Goal: Check status: Check status

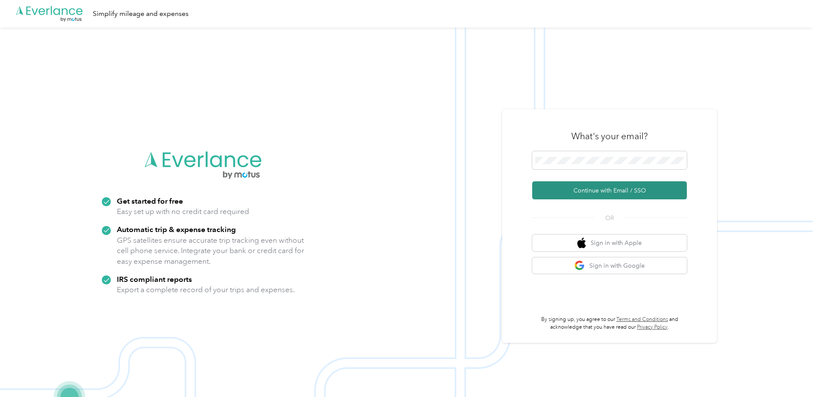
click at [593, 186] on button "Continue with Email / SSO" at bounding box center [609, 190] width 155 height 18
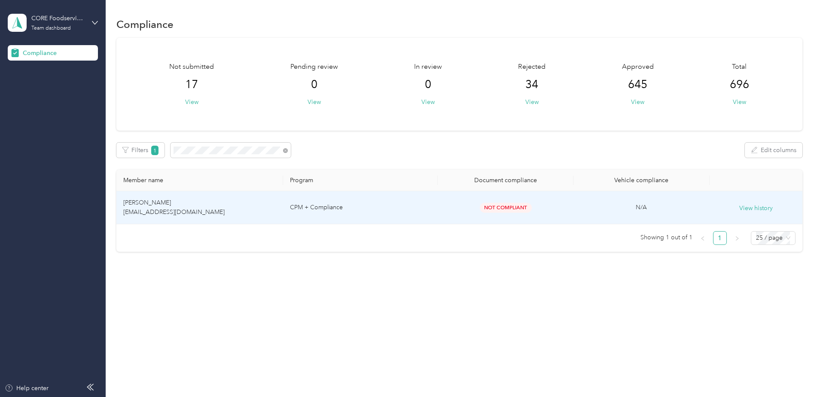
click at [386, 212] on td "CPM + Compliance" at bounding box center [360, 207] width 155 height 33
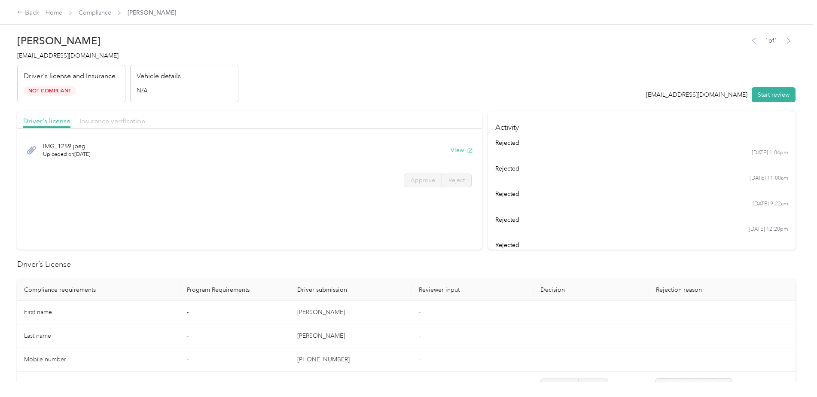
click at [126, 122] on span "Insurance verification" at bounding box center [112, 121] width 66 height 8
click at [459, 149] on button "View" at bounding box center [461, 150] width 22 height 9
click at [63, 119] on span "Driver's license" at bounding box center [46, 121] width 47 height 8
click at [461, 150] on button "View" at bounding box center [461, 150] width 22 height 9
click at [134, 119] on span "Insurance verification" at bounding box center [112, 121] width 66 height 8
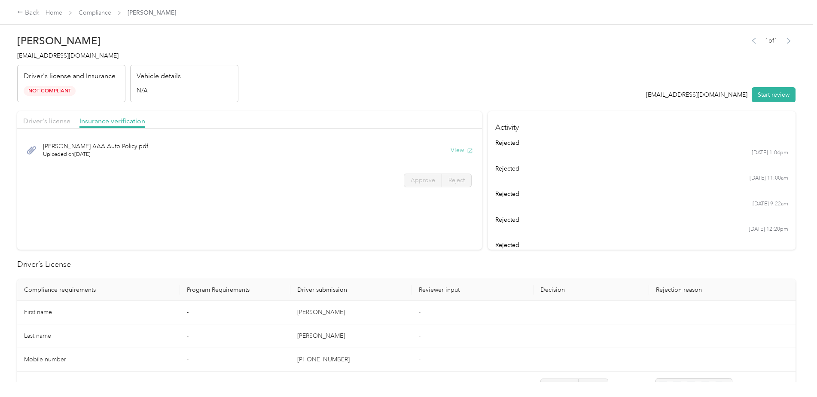
click at [456, 151] on button "View" at bounding box center [461, 150] width 22 height 9
click at [39, 10] on div "Back" at bounding box center [28, 13] width 22 height 10
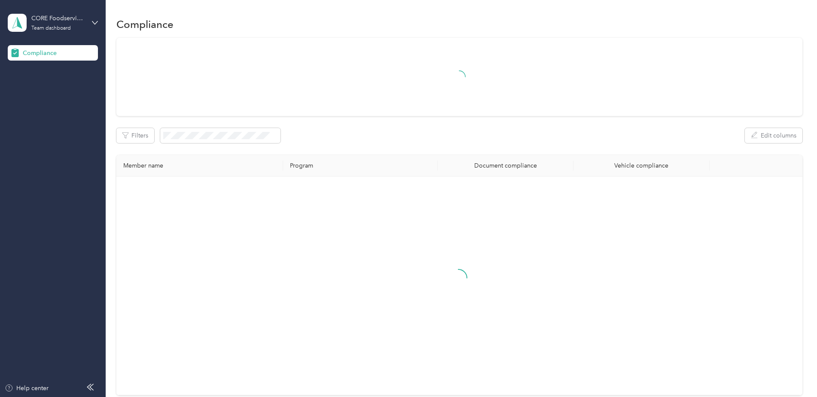
click at [91, 24] on div "CORE Foodservice (Main) Team dashboard" at bounding box center [53, 23] width 90 height 30
click at [47, 91] on div "Log out" at bounding box center [31, 89] width 33 height 9
